Goal: Task Accomplishment & Management: Manage account settings

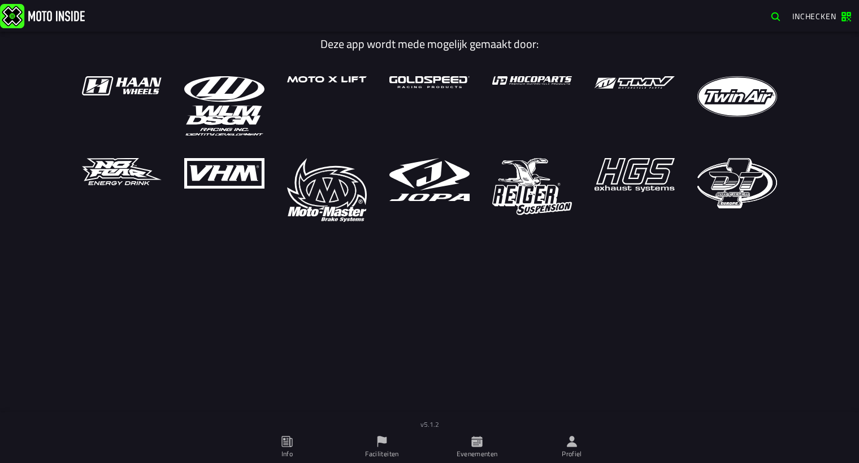
click at [471, 440] on icon at bounding box center [477, 442] width 12 height 12
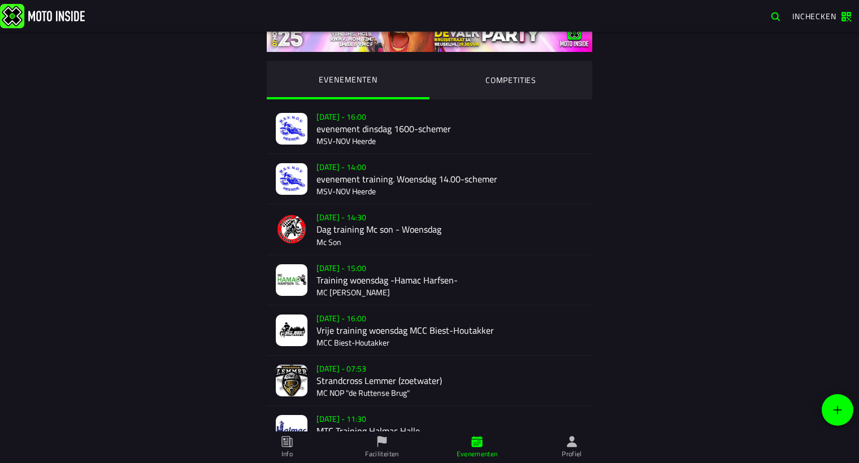
scroll to position [51, 0]
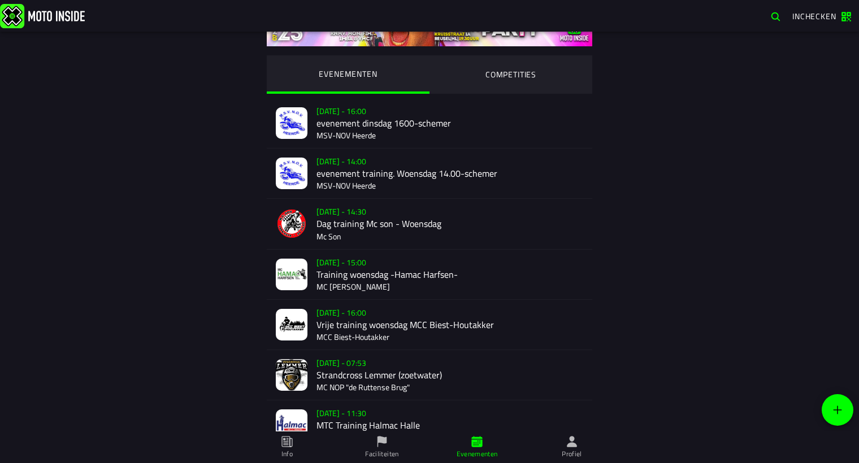
click at [345, 426] on div "[DATE] 11:30 MTC Training [GEOGRAPHIC_DATA]" at bounding box center [449, 426] width 267 height 50
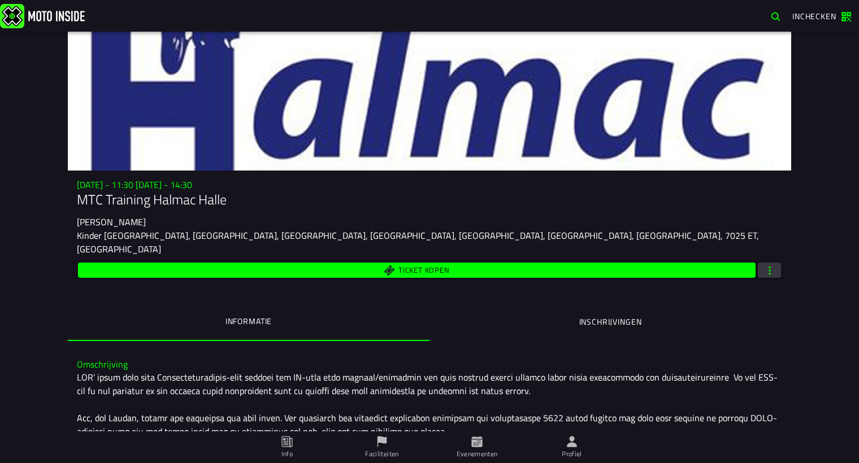
click at [770, 263] on button "button" at bounding box center [769, 270] width 23 height 15
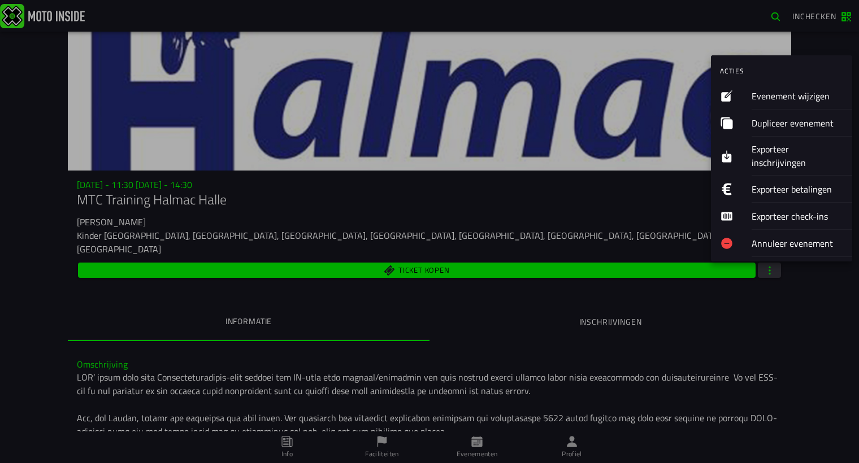
click at [761, 92] on ion-label "Evenement wijzigen" at bounding box center [798, 96] width 92 height 14
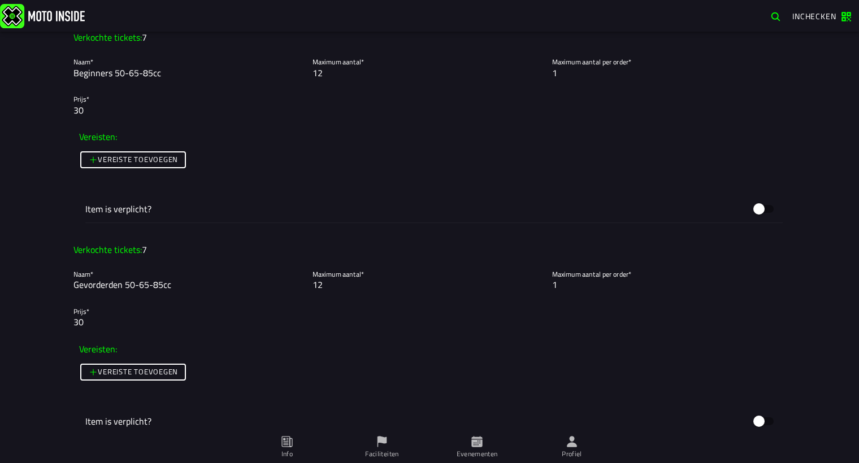
scroll to position [924, 0]
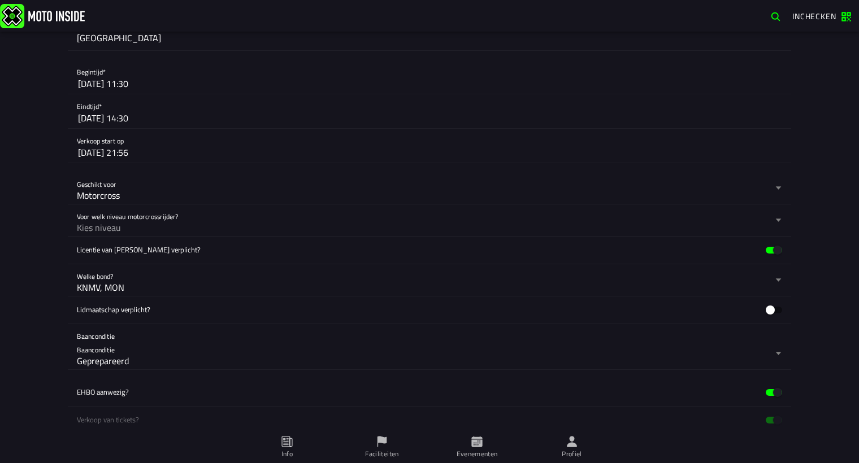
scroll to position [308, 0]
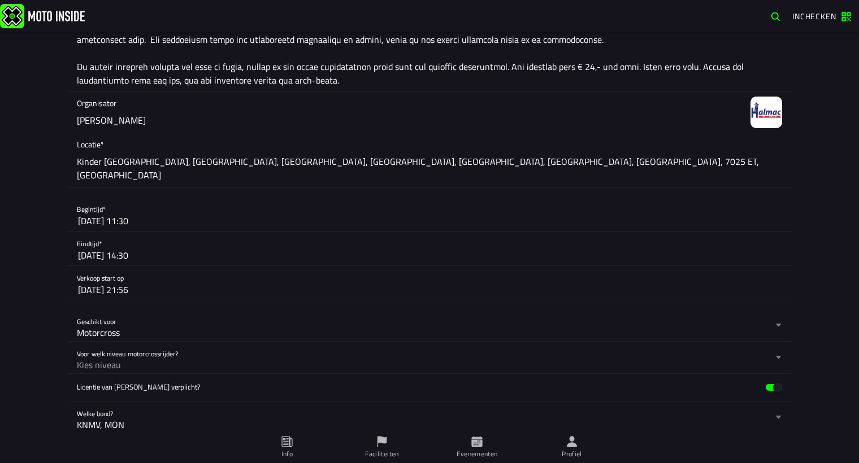
click at [804, 51] on div "Foto wijzigen Evenementnaam* MTC Training Halmac Halle Omschrijving* Organisato…" at bounding box center [429, 248] width 859 height 432
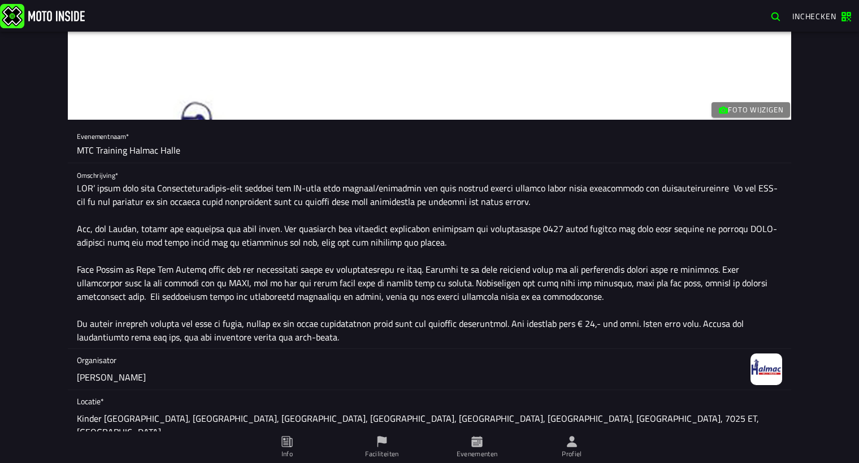
scroll to position [0, 0]
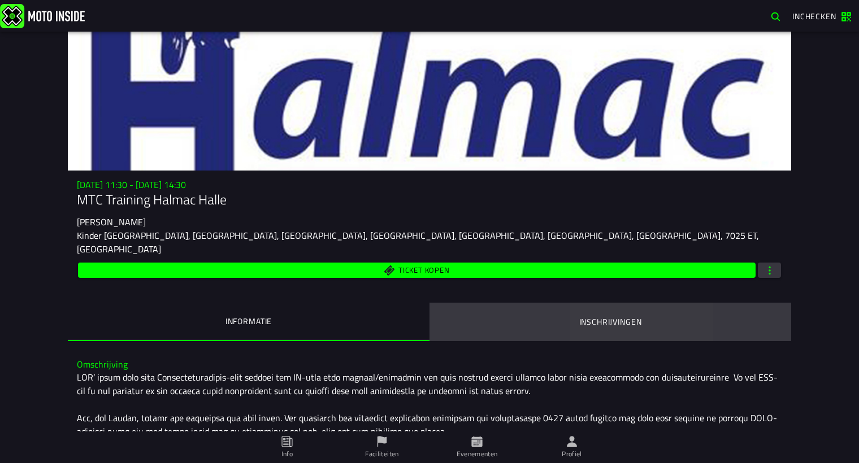
click at [591, 316] on ion-segment-button "Inschrijvingen" at bounding box center [610, 322] width 362 height 38
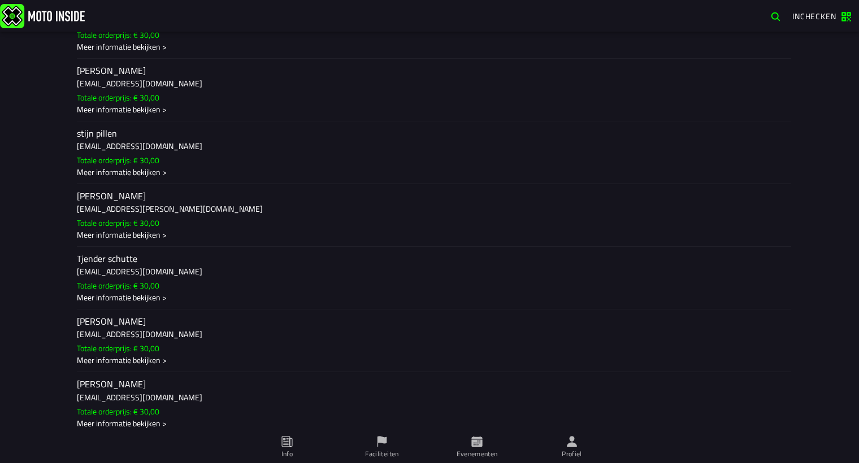
scroll to position [1622, 0]
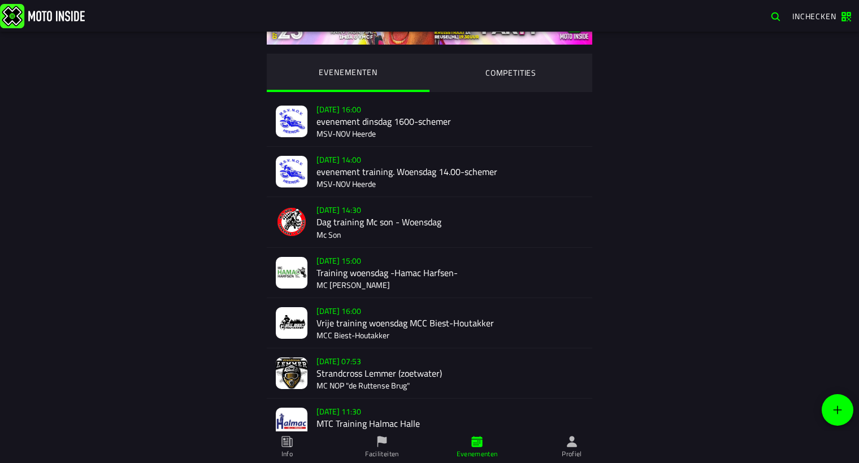
scroll to position [102, 0]
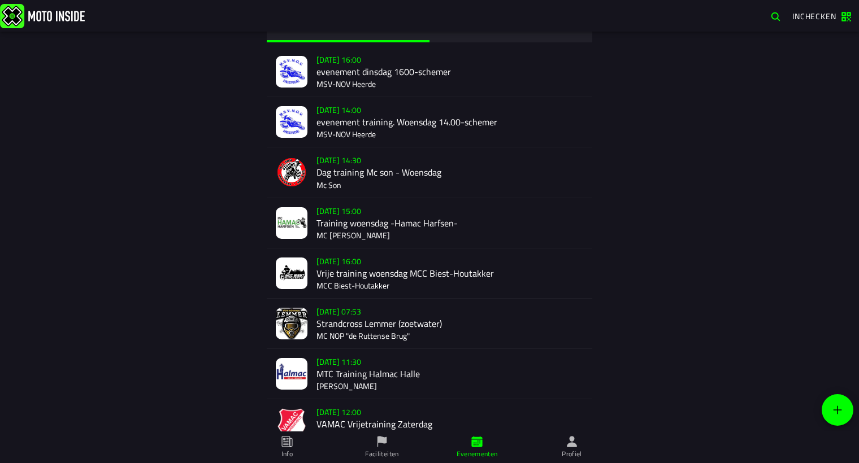
click at [335, 366] on div "[DATE] 11:30 MTC Training [GEOGRAPHIC_DATA]" at bounding box center [449, 374] width 267 height 50
click at [349, 368] on div "[DATE] 11:30 MTC Training [GEOGRAPHIC_DATA]" at bounding box center [449, 374] width 267 height 50
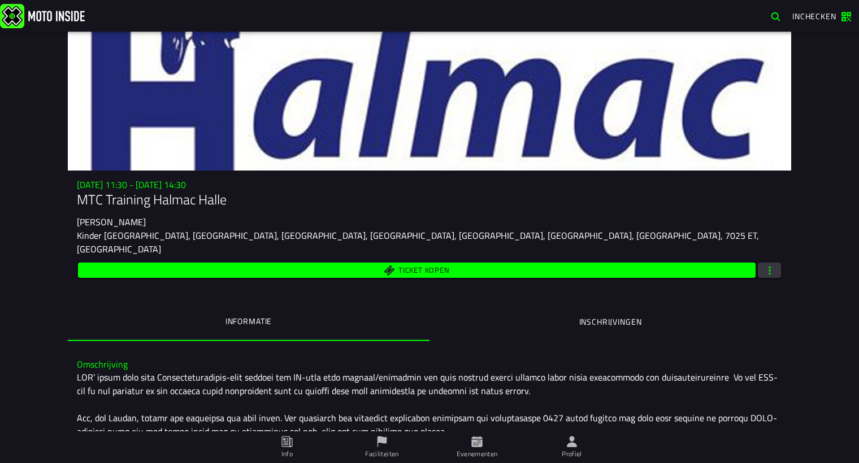
click at [768, 265] on span "button" at bounding box center [770, 270] width 10 height 11
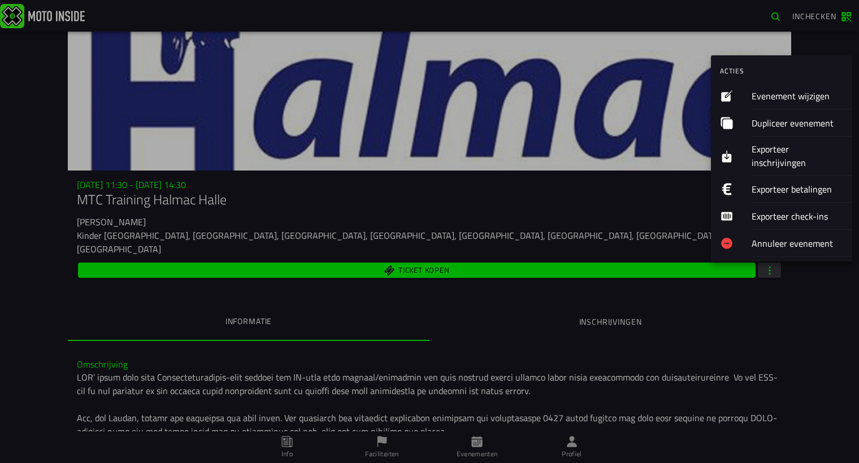
click at [769, 95] on ion-label "Evenement wijzigen" at bounding box center [798, 96] width 92 height 14
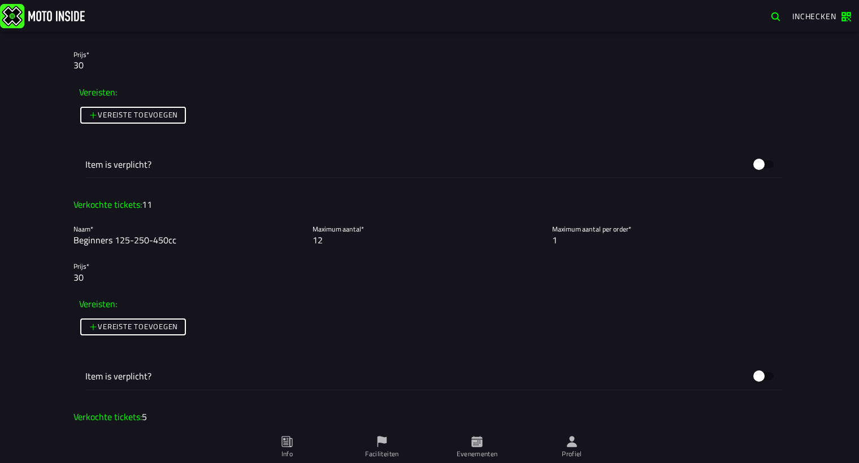
scroll to position [1335, 0]
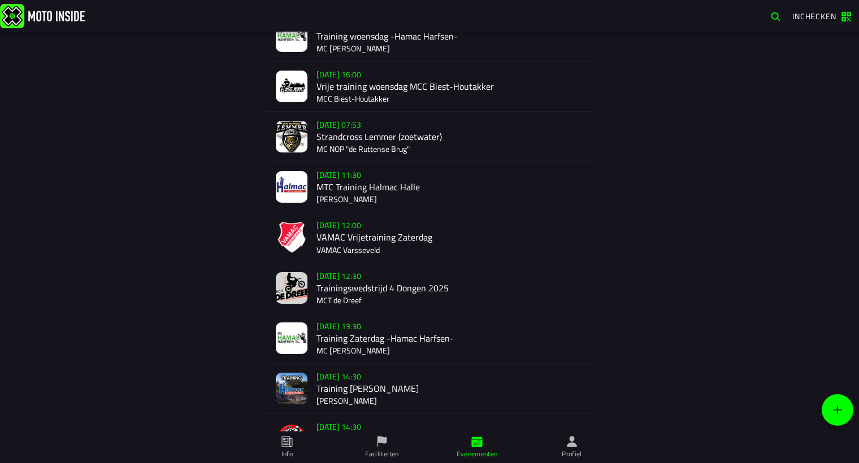
scroll to position [308, 0]
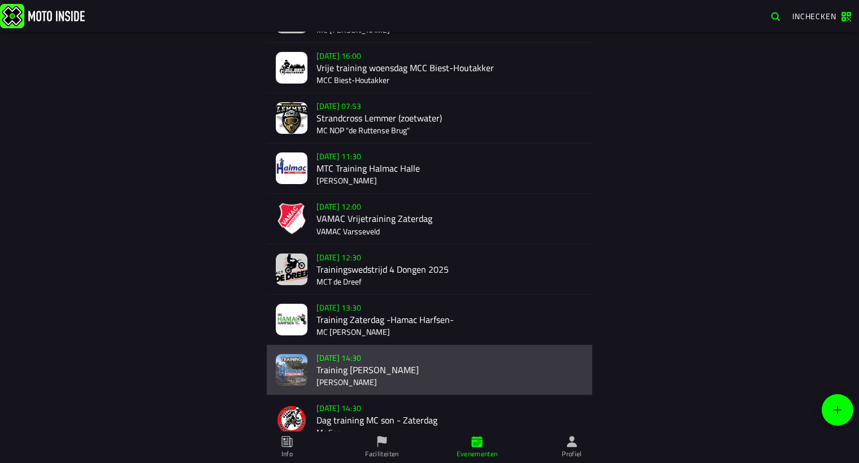
click at [345, 373] on div "[DATE] 14:30 Training Halmac [GEOGRAPHIC_DATA]" at bounding box center [449, 370] width 267 height 50
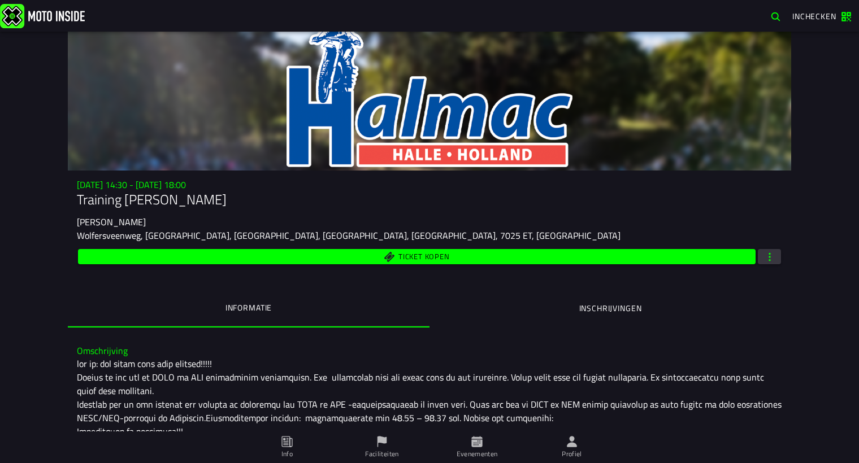
click at [766, 254] on span "button" at bounding box center [770, 256] width 10 height 11
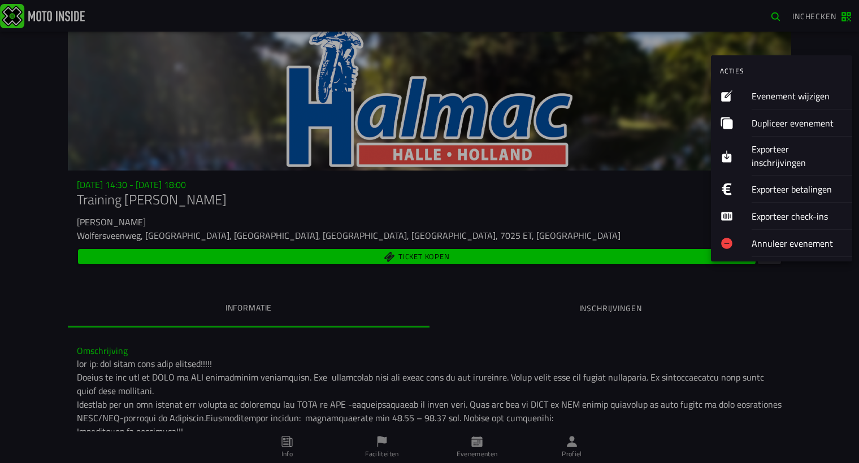
click at [763, 94] on ion-label "Evenement wijzigen" at bounding box center [798, 96] width 92 height 14
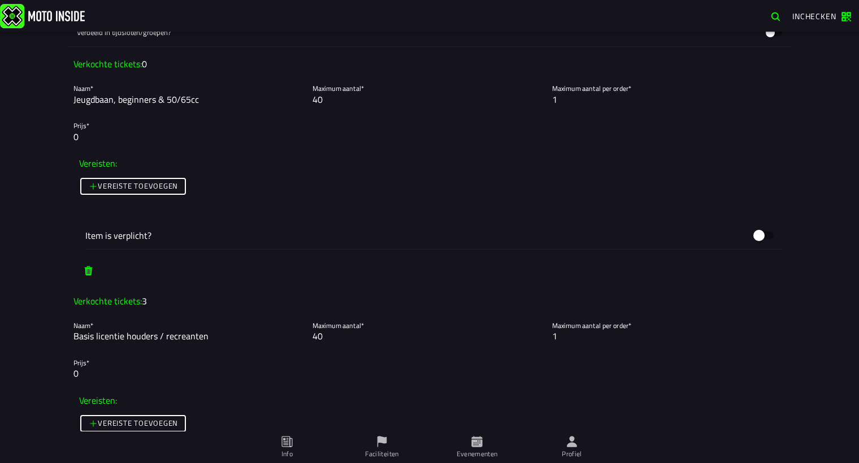
scroll to position [1130, 0]
